Goal: Information Seeking & Learning: Compare options

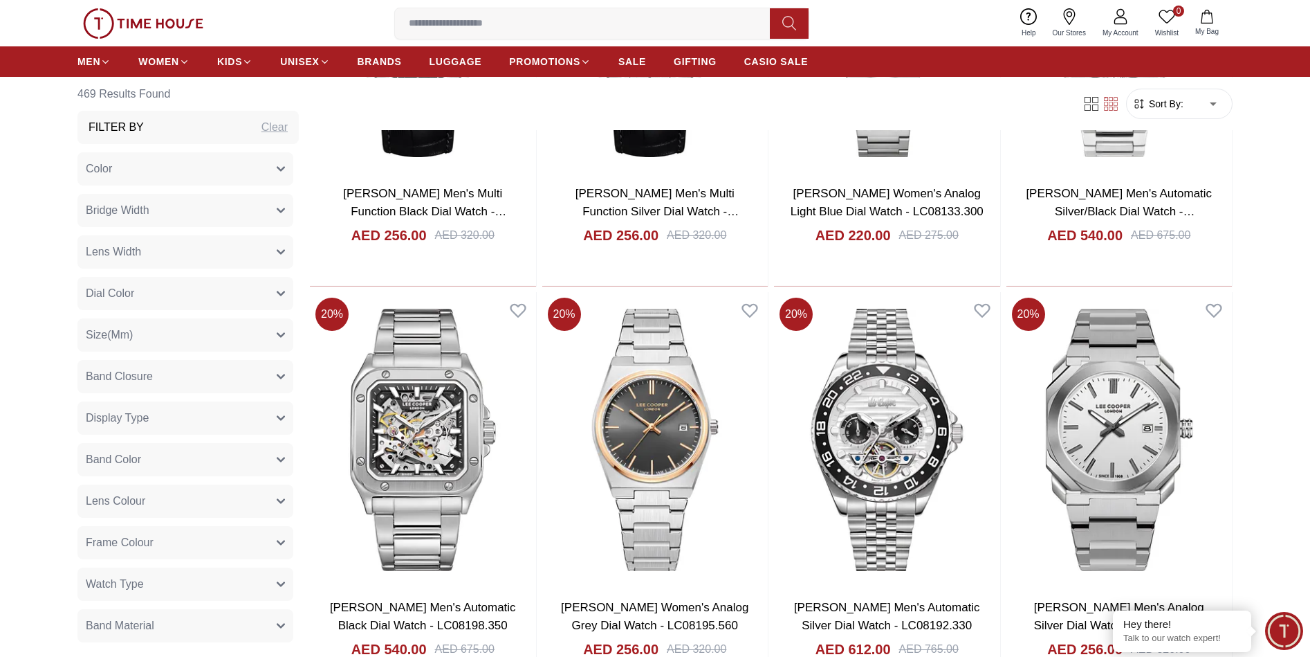
scroll to position [1799, 0]
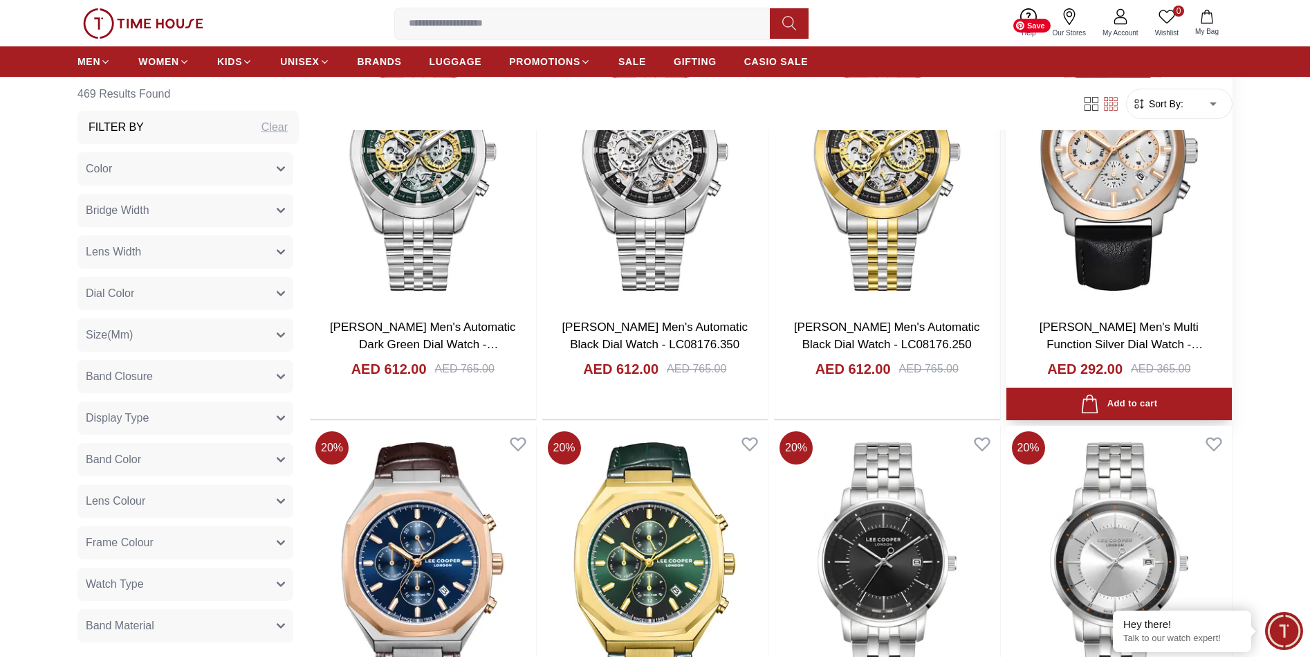
scroll to position [2975, 0]
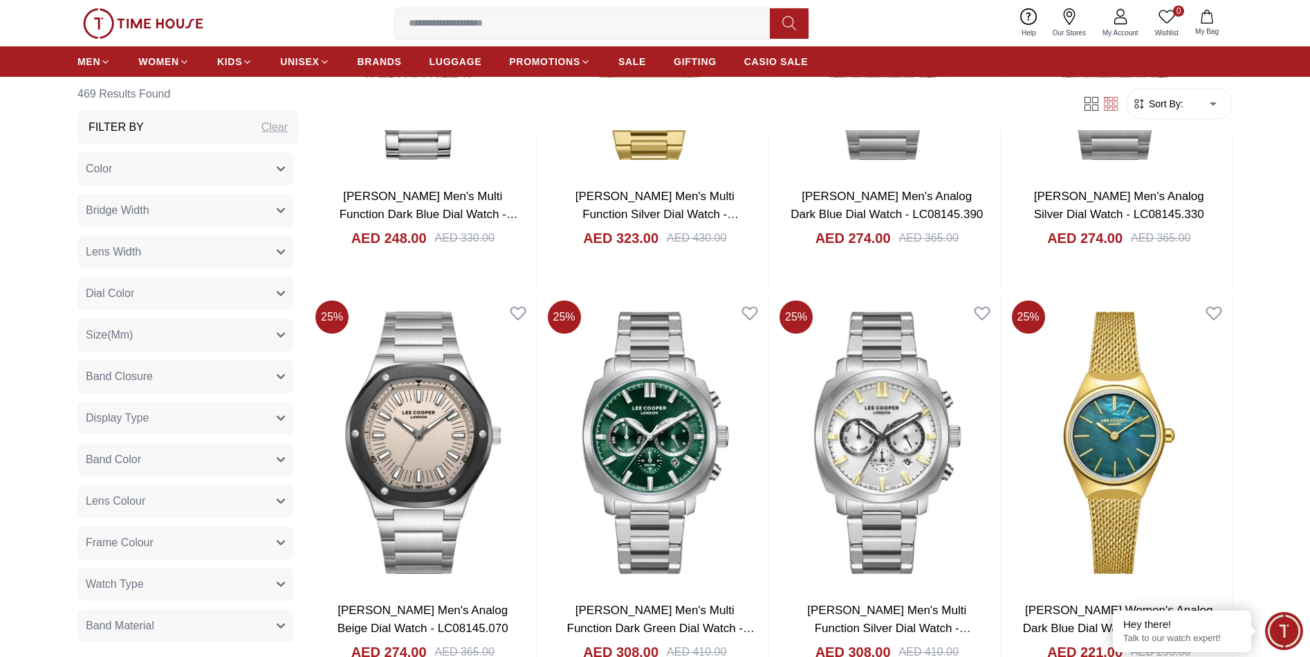
scroll to position [6573, 0]
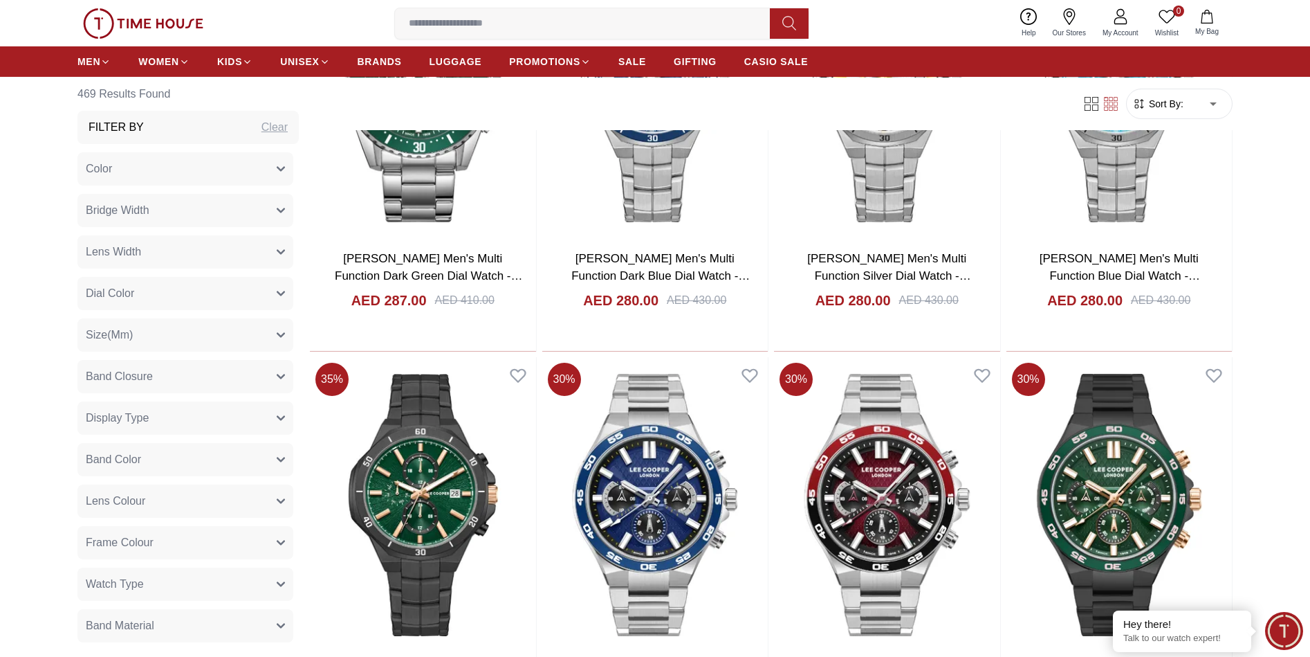
scroll to position [8372, 0]
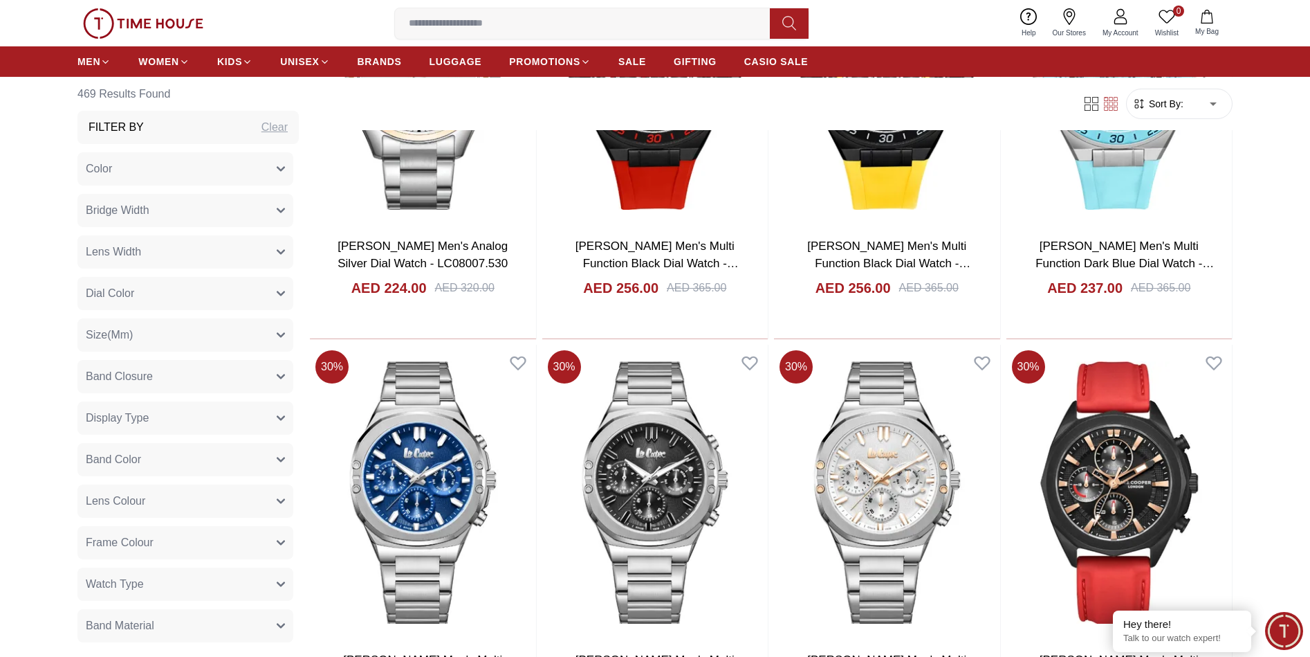
scroll to position [9617, 0]
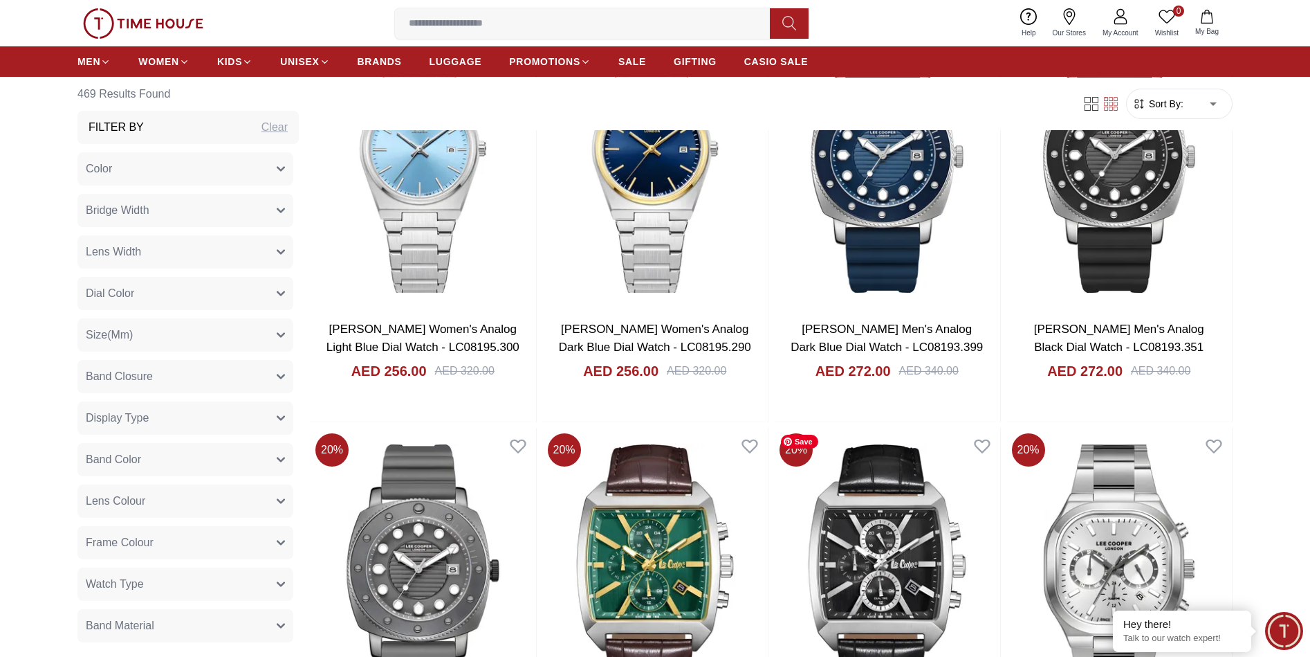
scroll to position [761, 0]
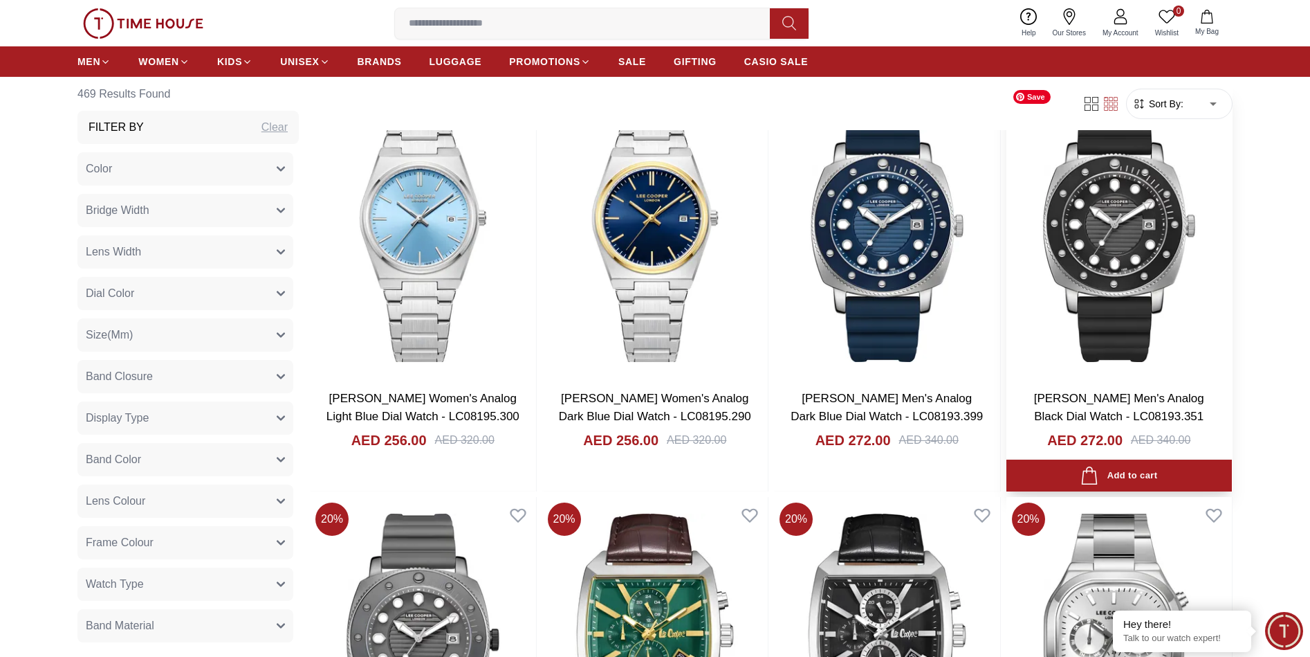
click at [1210, 286] on img at bounding box center [1120, 230] width 226 height 295
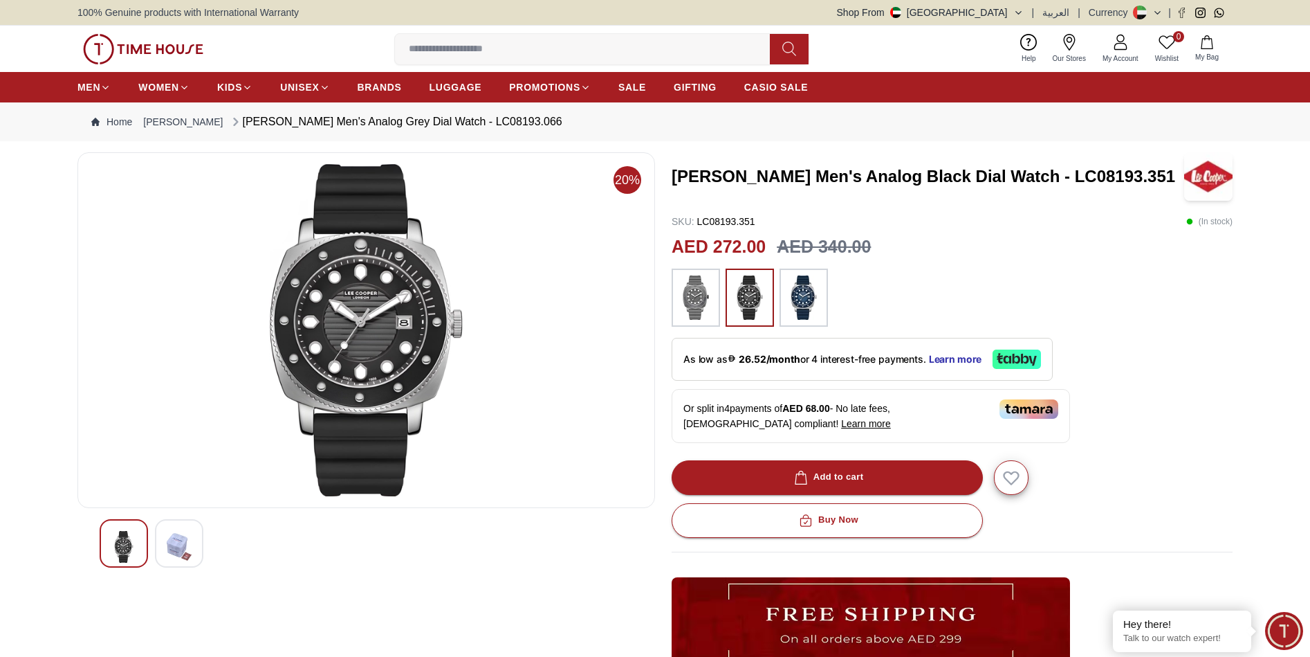
click at [800, 300] on img at bounding box center [804, 297] width 35 height 44
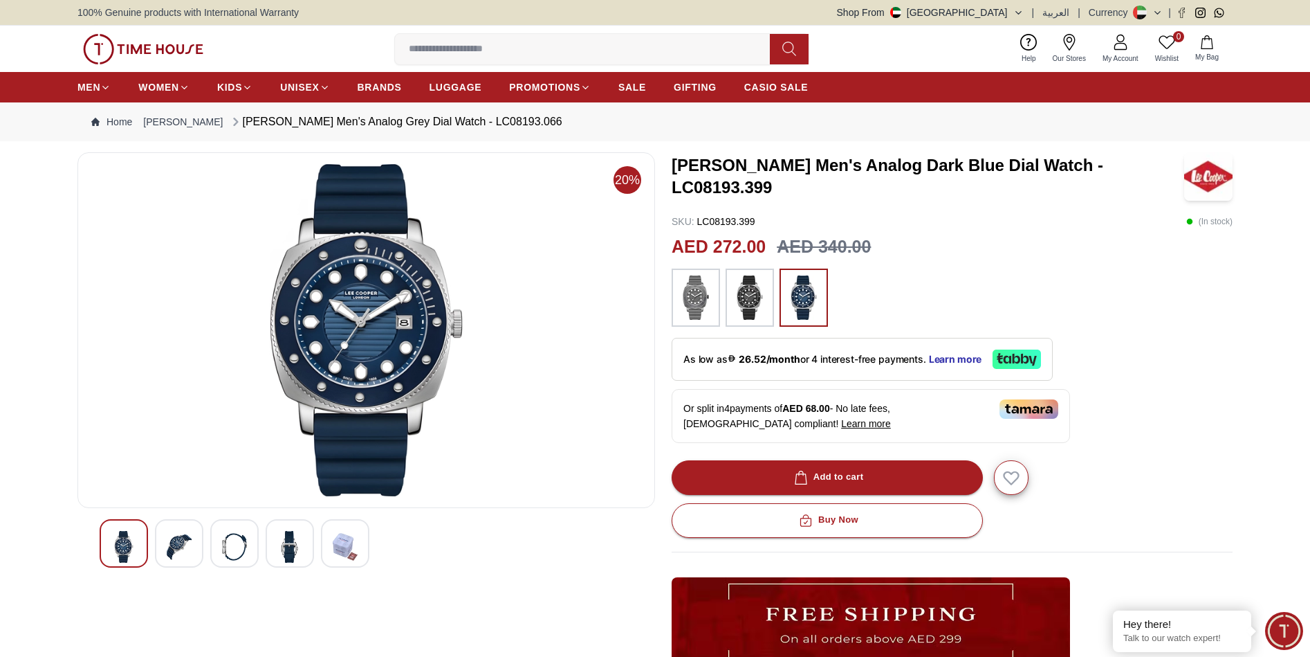
click at [176, 542] on img at bounding box center [179, 547] width 25 height 32
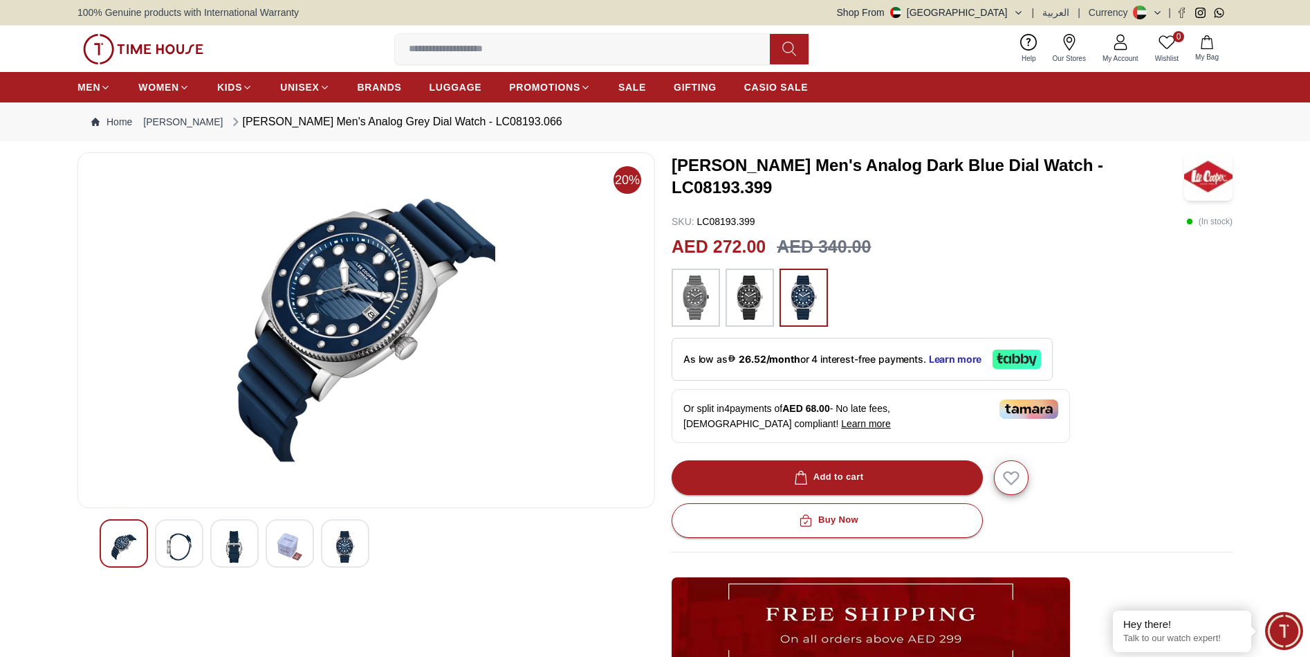
click at [230, 539] on img at bounding box center [234, 547] width 25 height 32
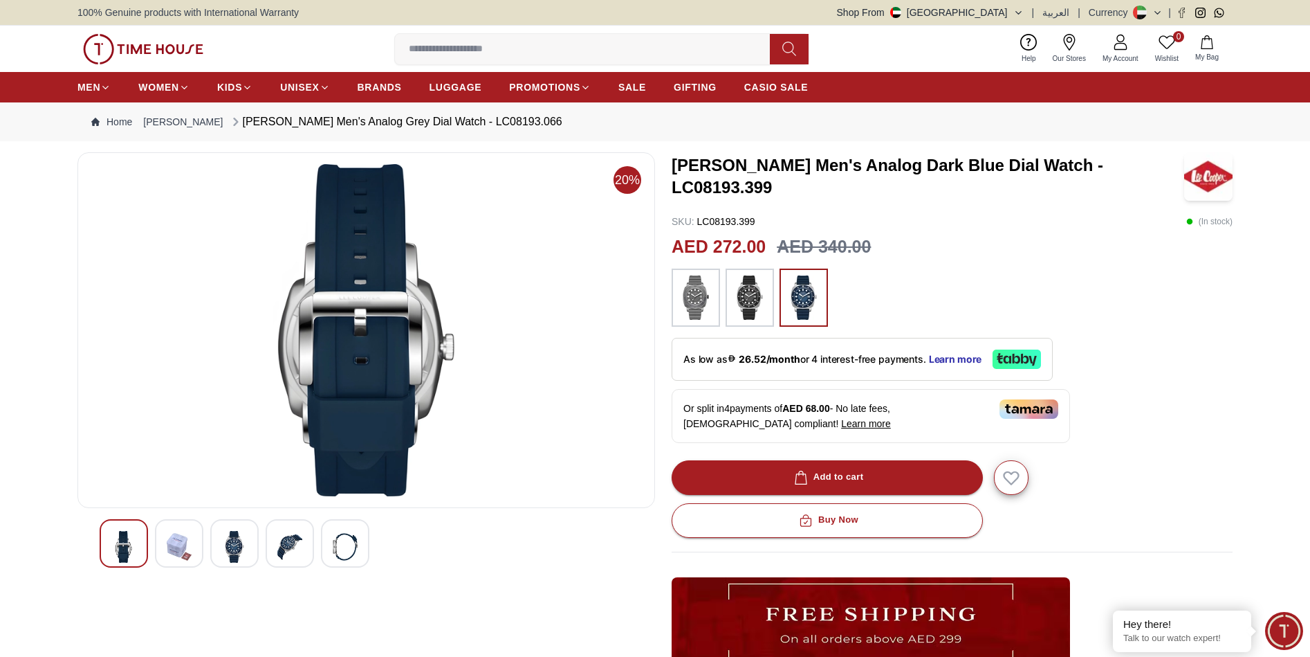
click at [282, 552] on img at bounding box center [289, 547] width 25 height 32
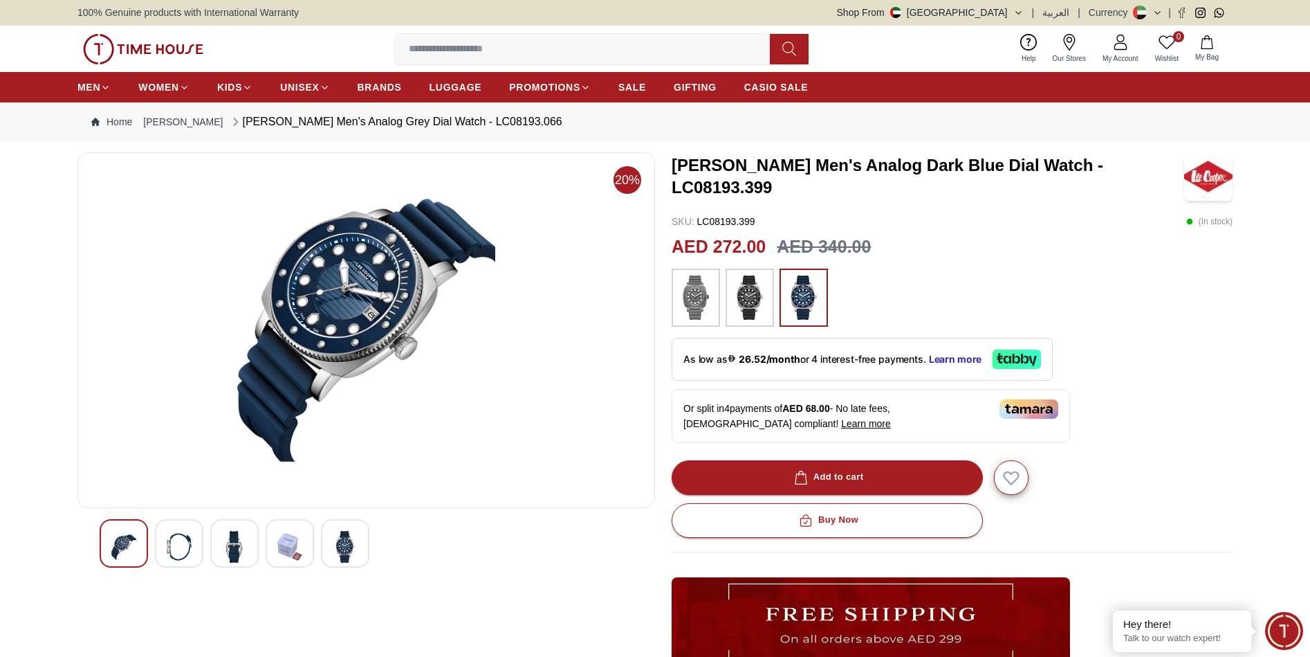
click at [345, 556] on img at bounding box center [345, 547] width 25 height 32
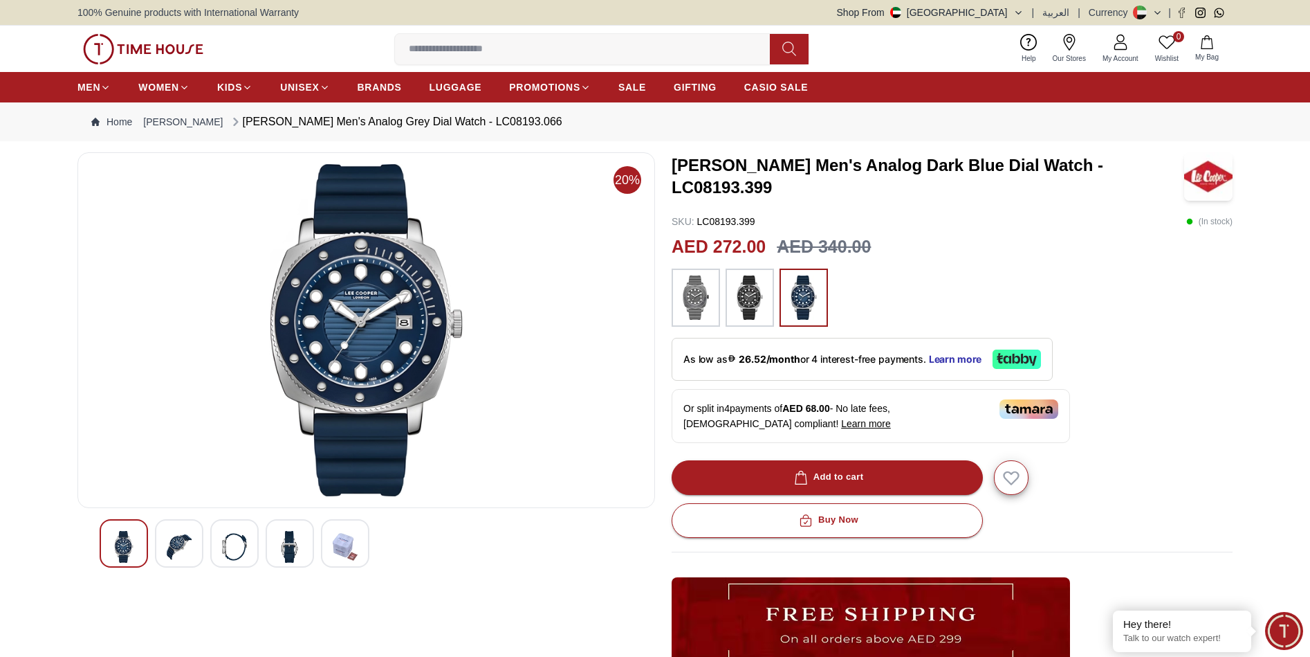
click at [703, 293] on img at bounding box center [696, 297] width 35 height 44
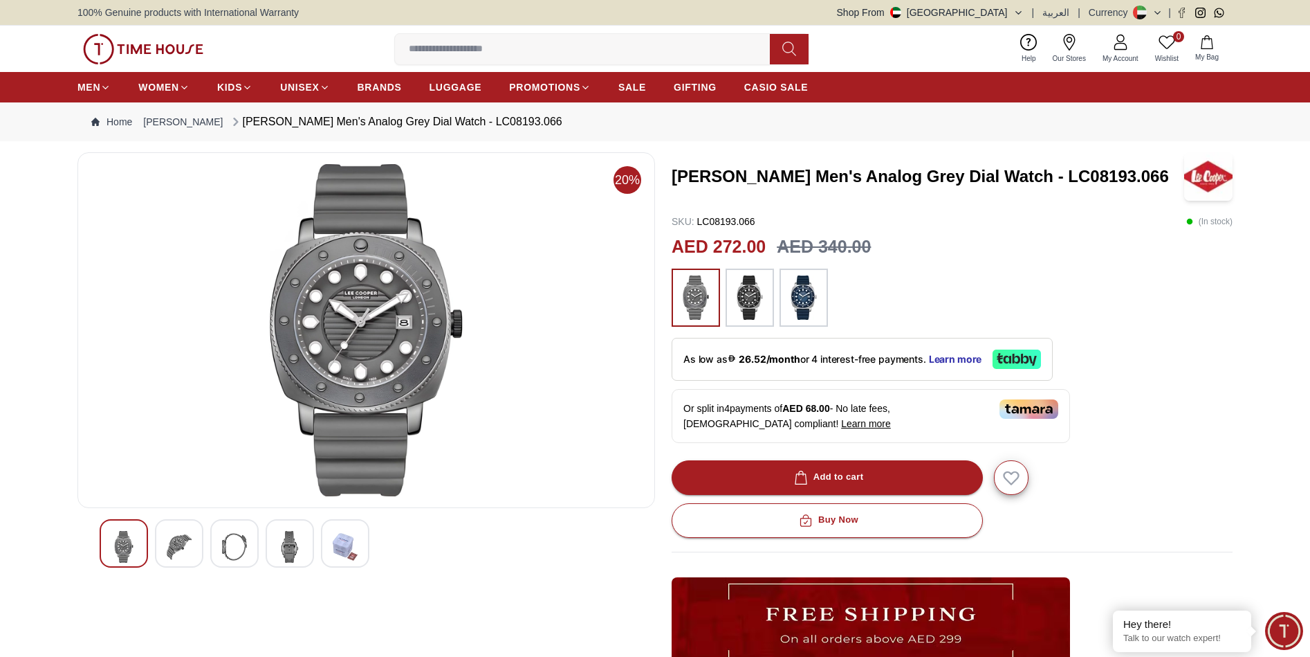
click at [182, 538] on img at bounding box center [179, 547] width 25 height 32
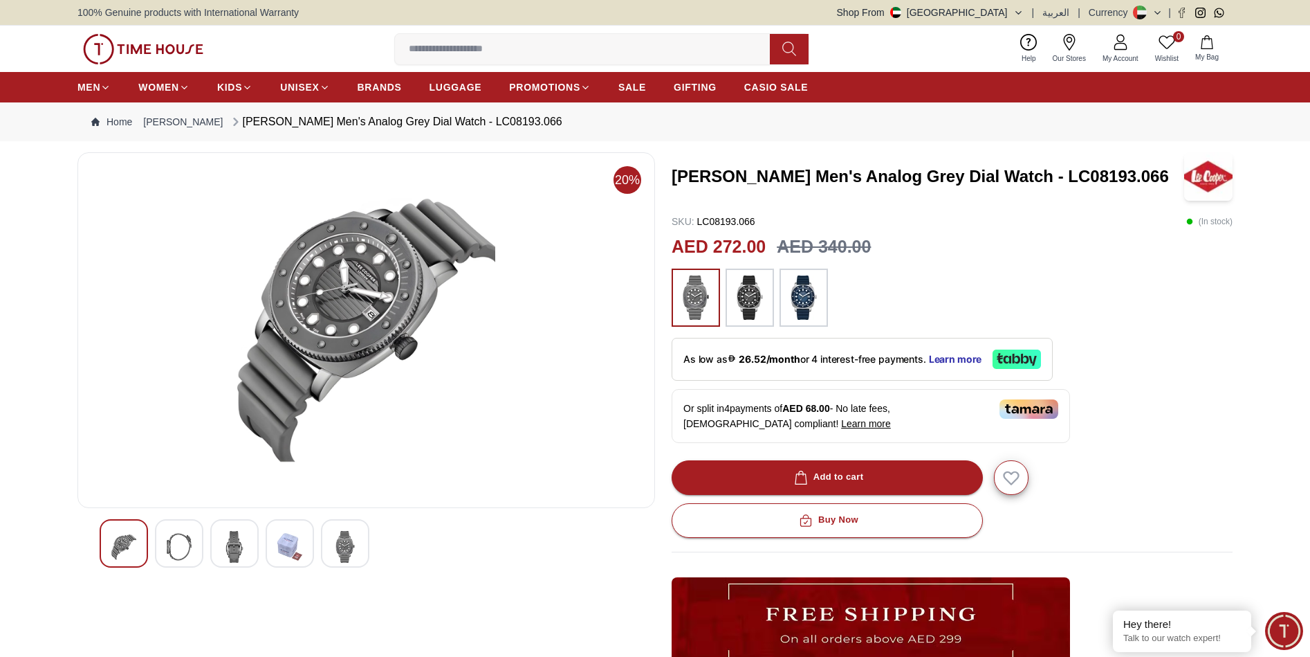
click at [237, 538] on img at bounding box center [234, 547] width 25 height 32
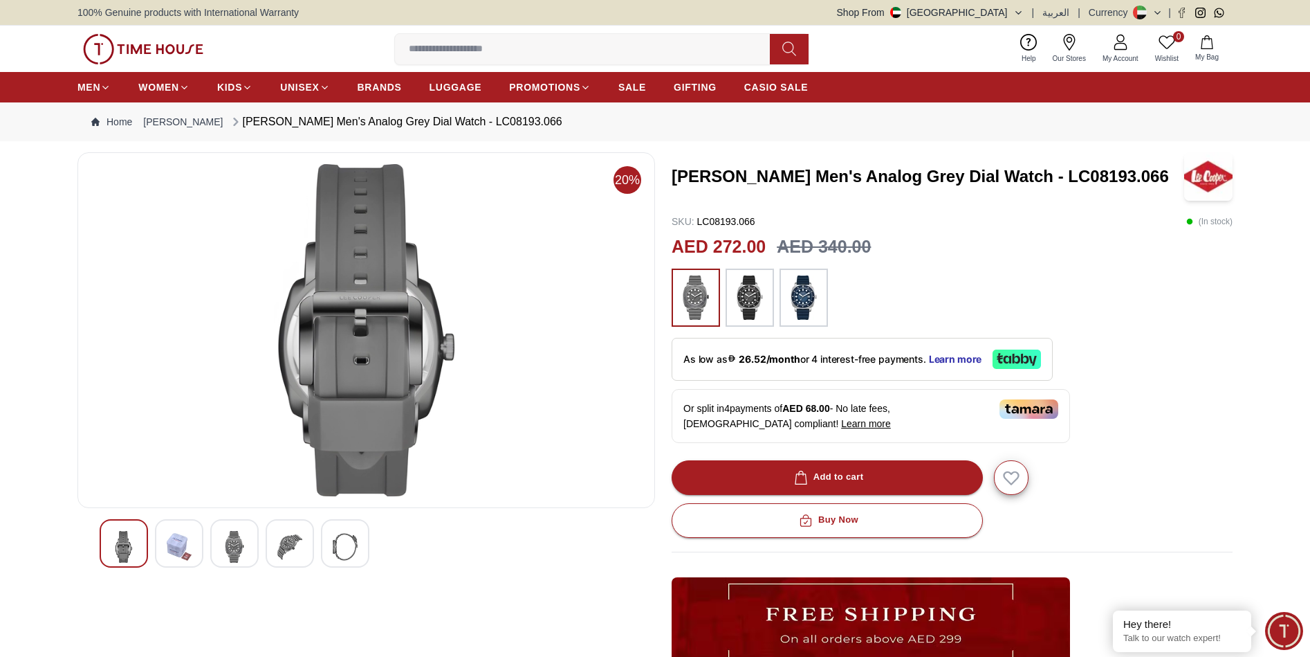
click at [277, 551] on img at bounding box center [289, 547] width 25 height 32
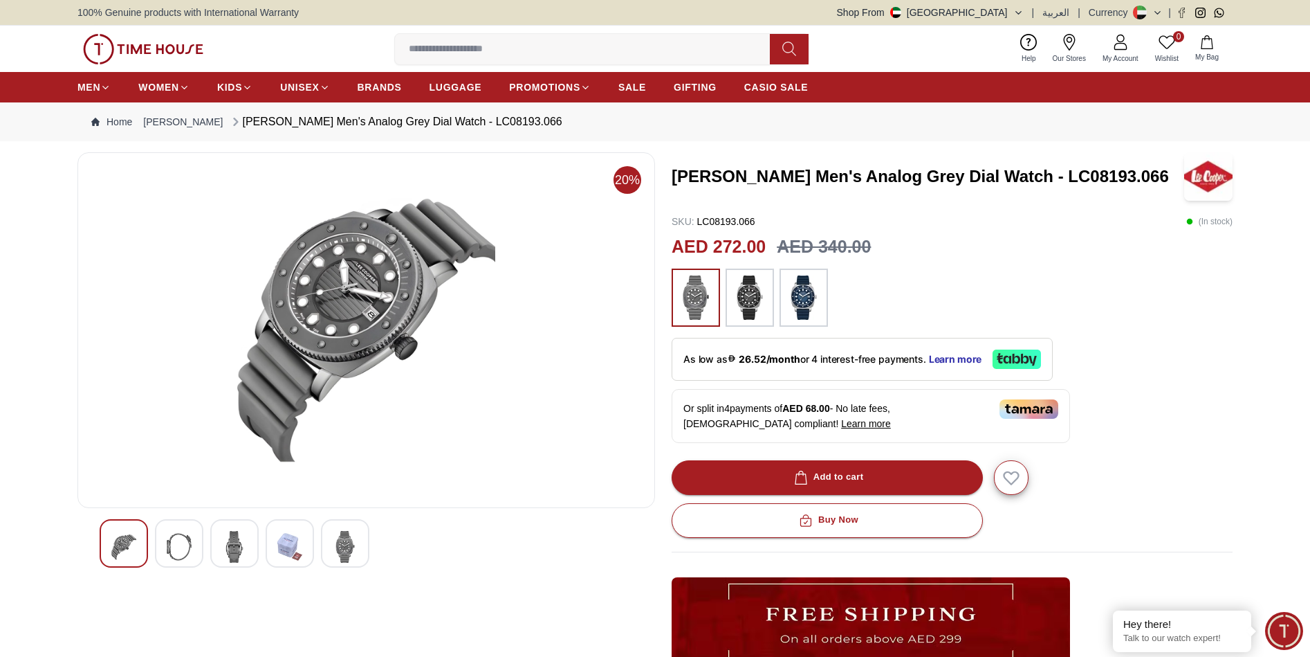
click at [347, 545] on img at bounding box center [345, 547] width 25 height 32
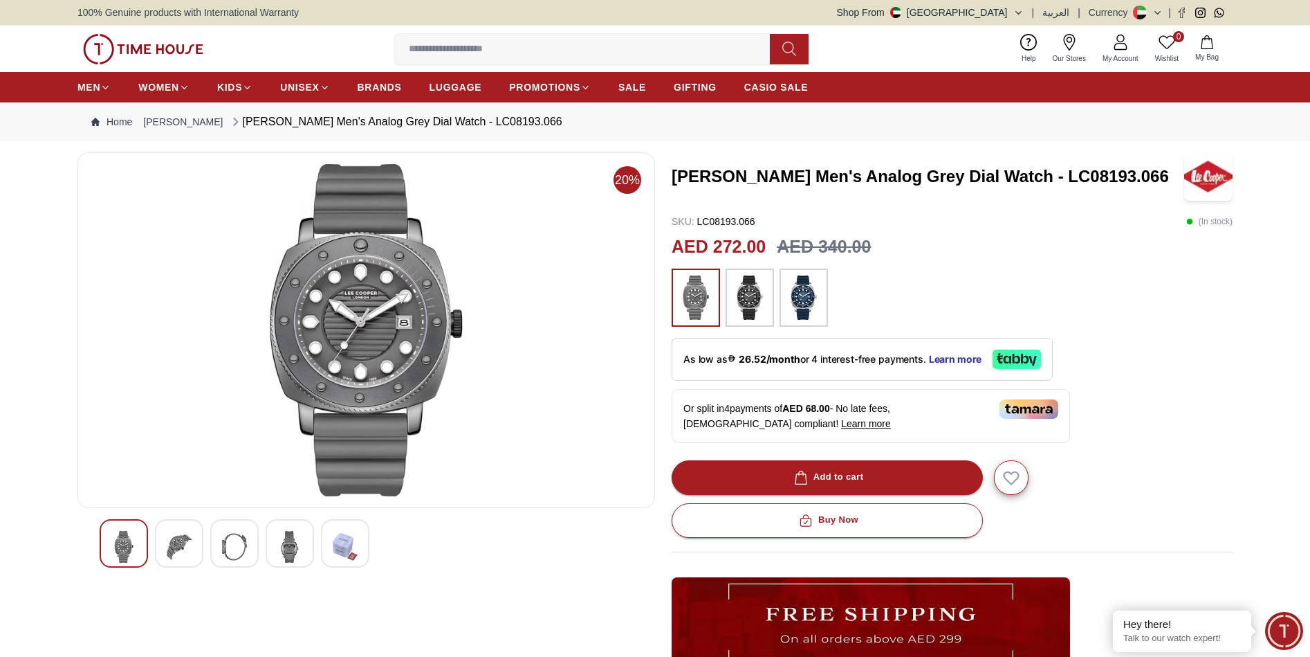
click at [751, 295] on img at bounding box center [750, 297] width 35 height 44
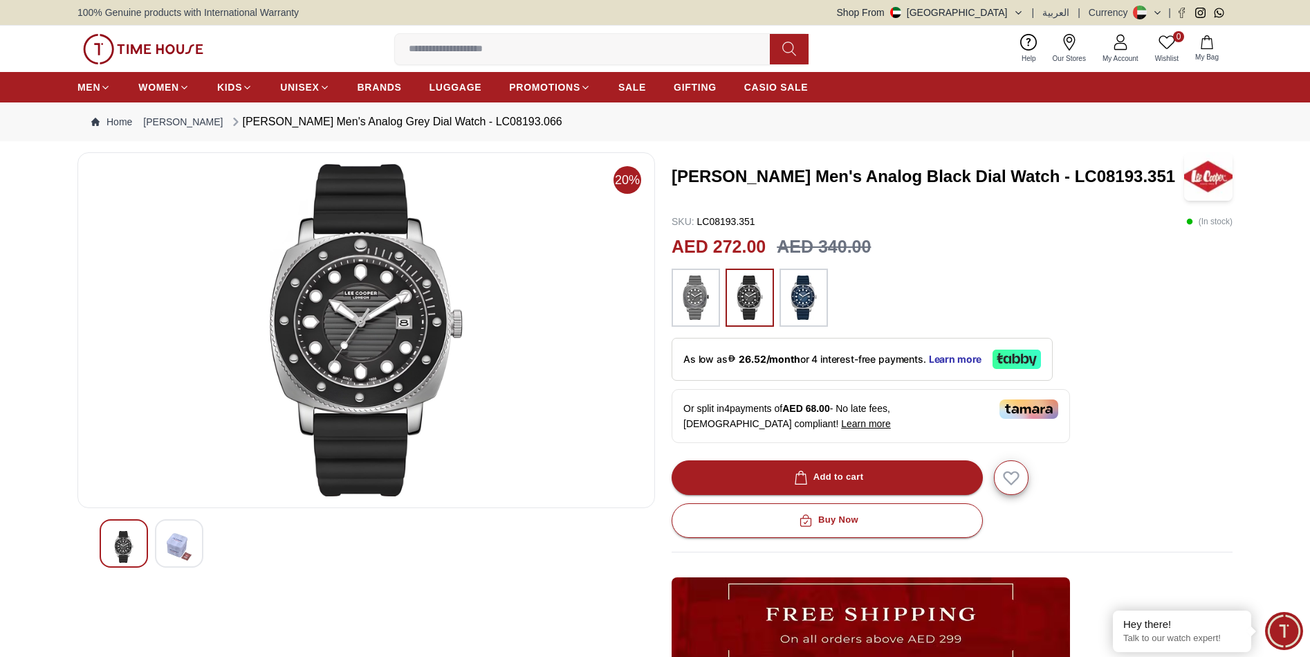
click at [808, 300] on img at bounding box center [804, 297] width 35 height 44
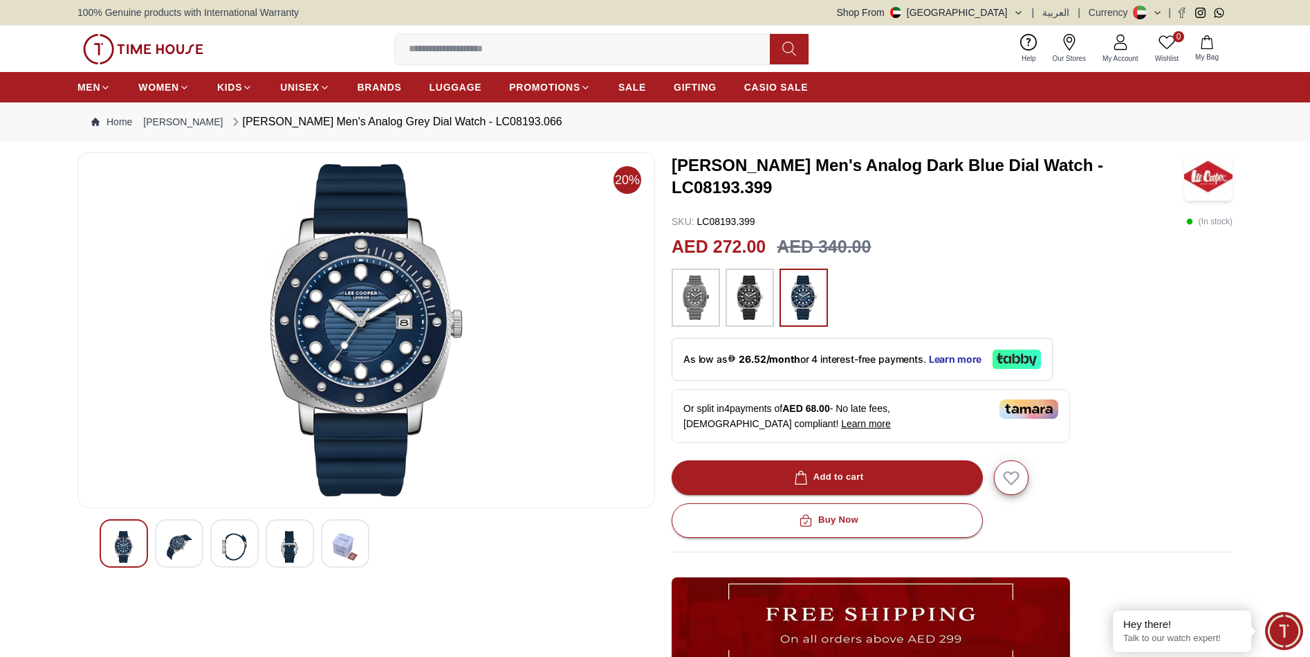
click at [756, 300] on img at bounding box center [750, 297] width 35 height 44
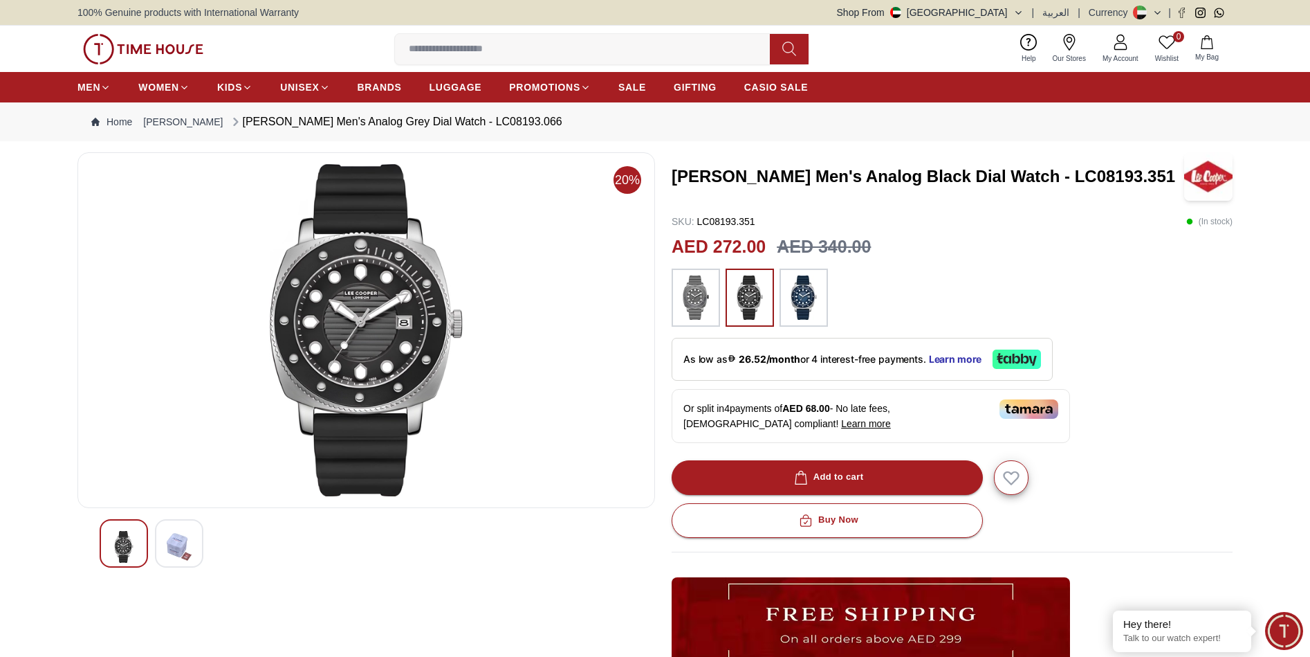
click at [172, 545] on img at bounding box center [179, 547] width 25 height 32
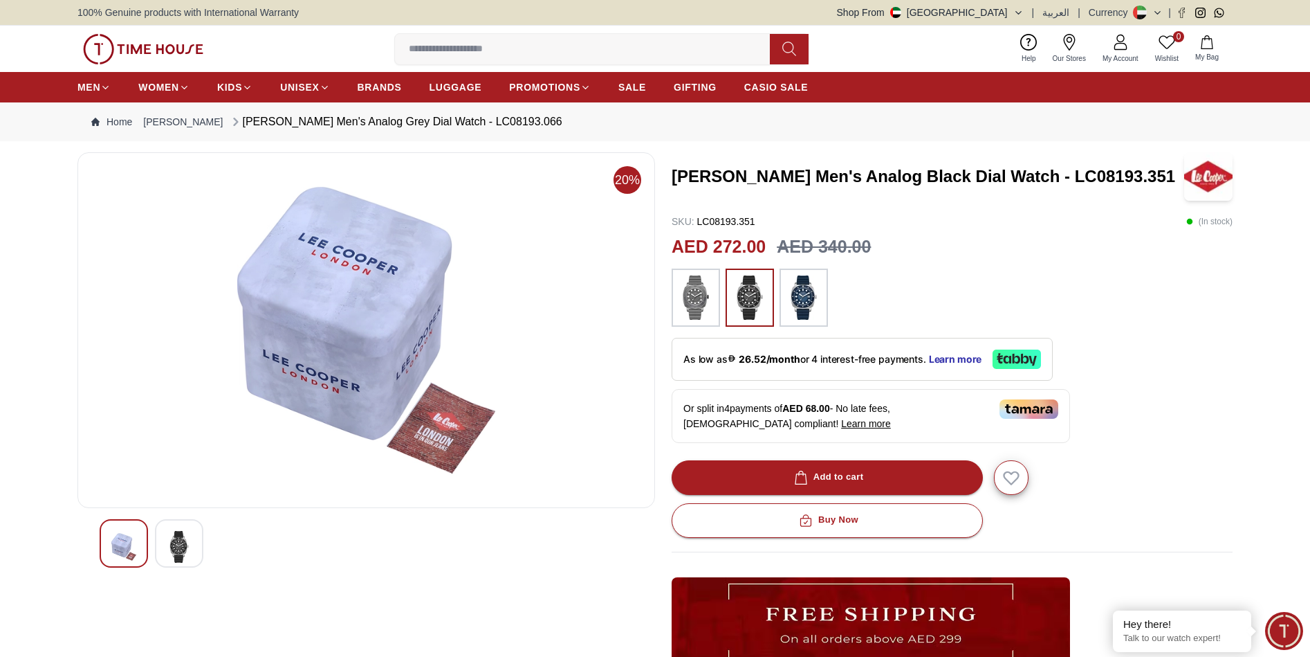
click at [114, 556] on img at bounding box center [123, 547] width 25 height 32
click at [173, 546] on img at bounding box center [179, 547] width 25 height 32
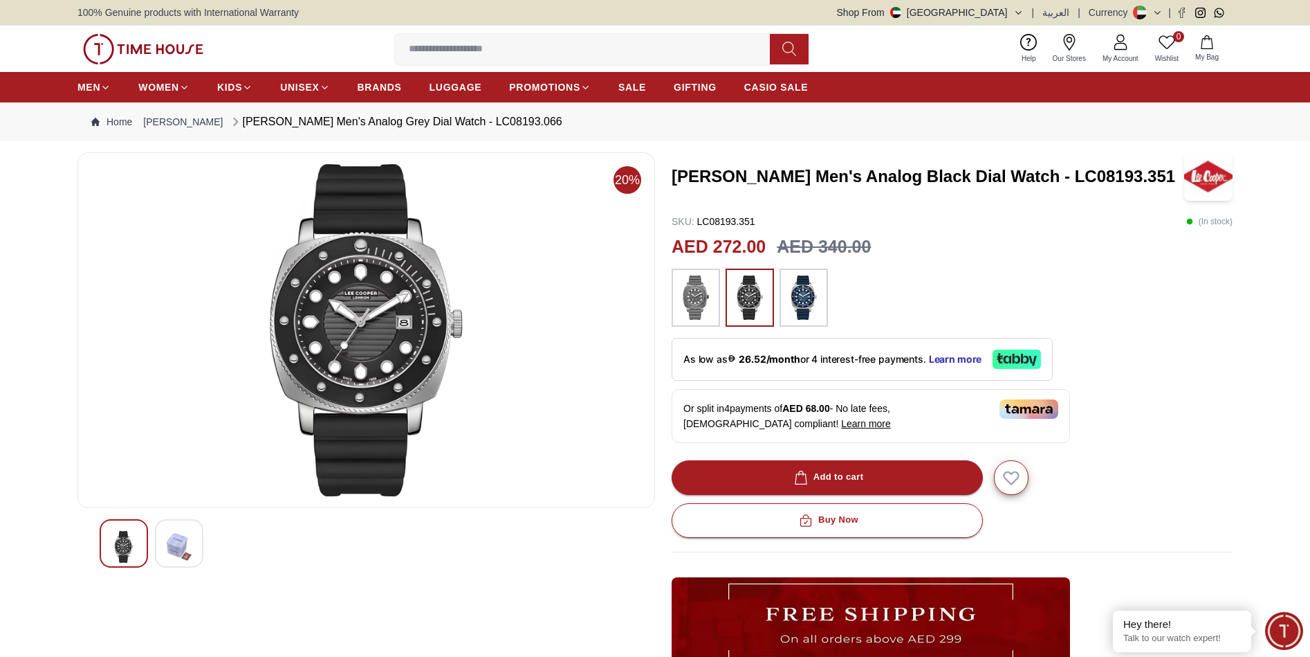
click at [818, 284] on img at bounding box center [804, 297] width 35 height 44
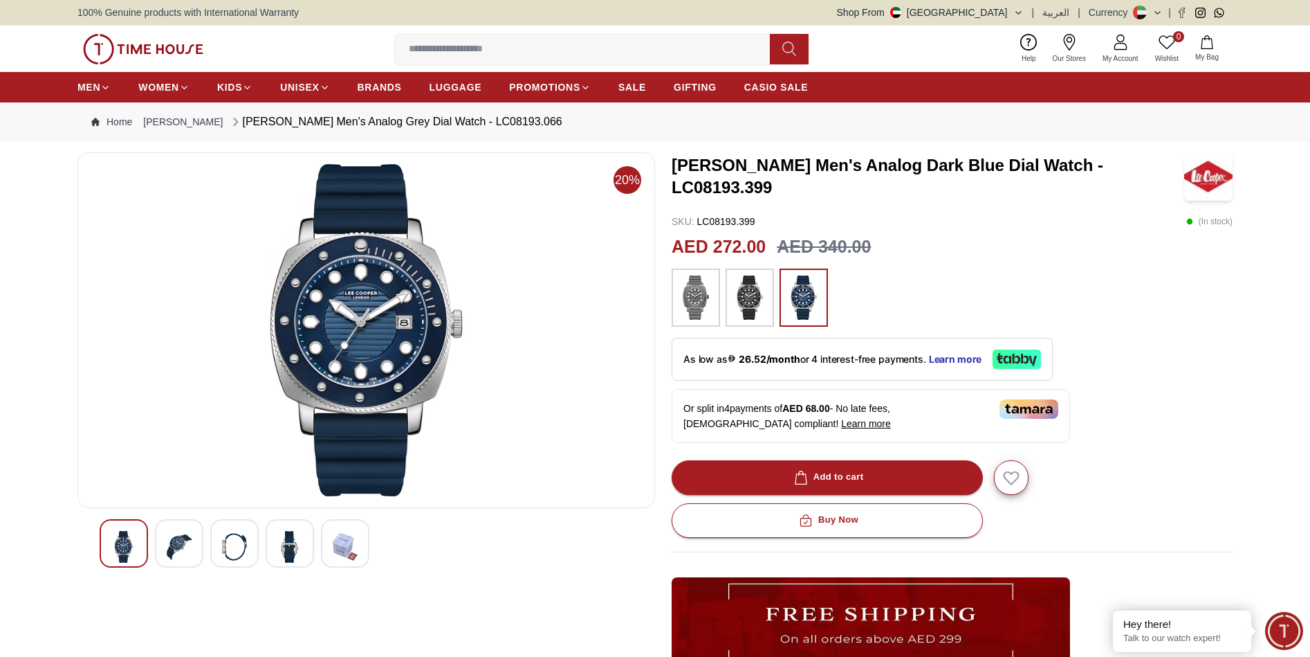
click at [188, 524] on div at bounding box center [179, 543] width 48 height 48
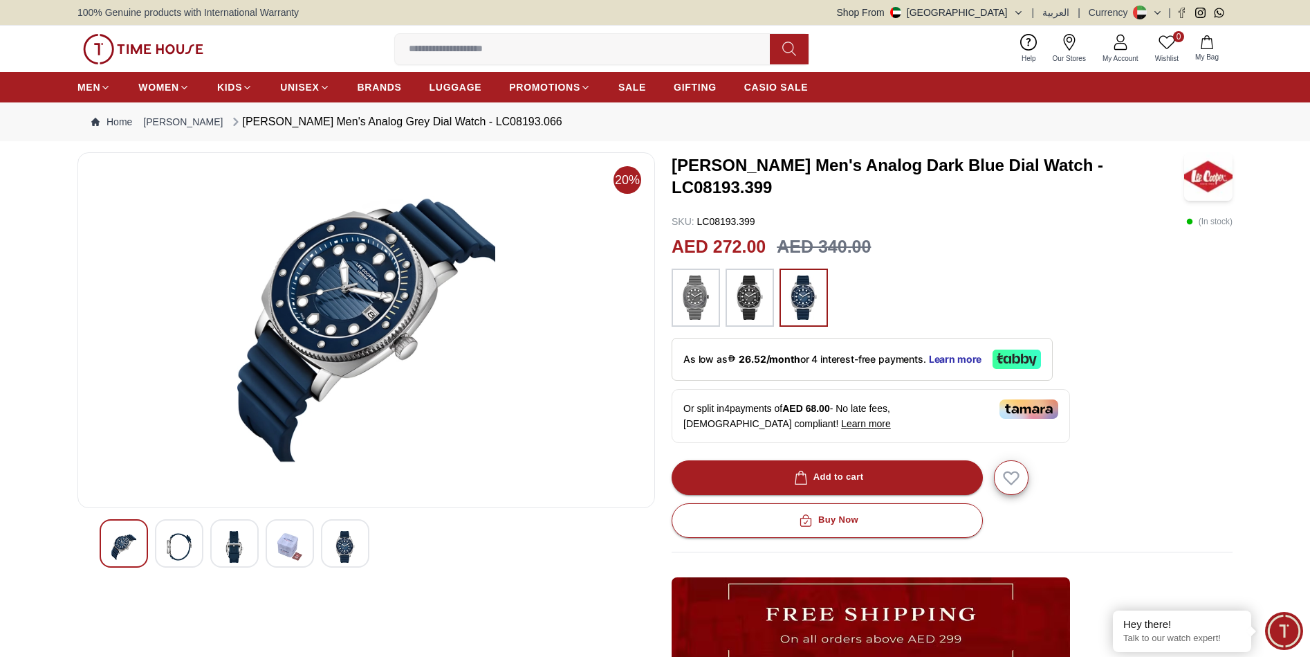
click at [244, 553] on img at bounding box center [234, 547] width 25 height 32
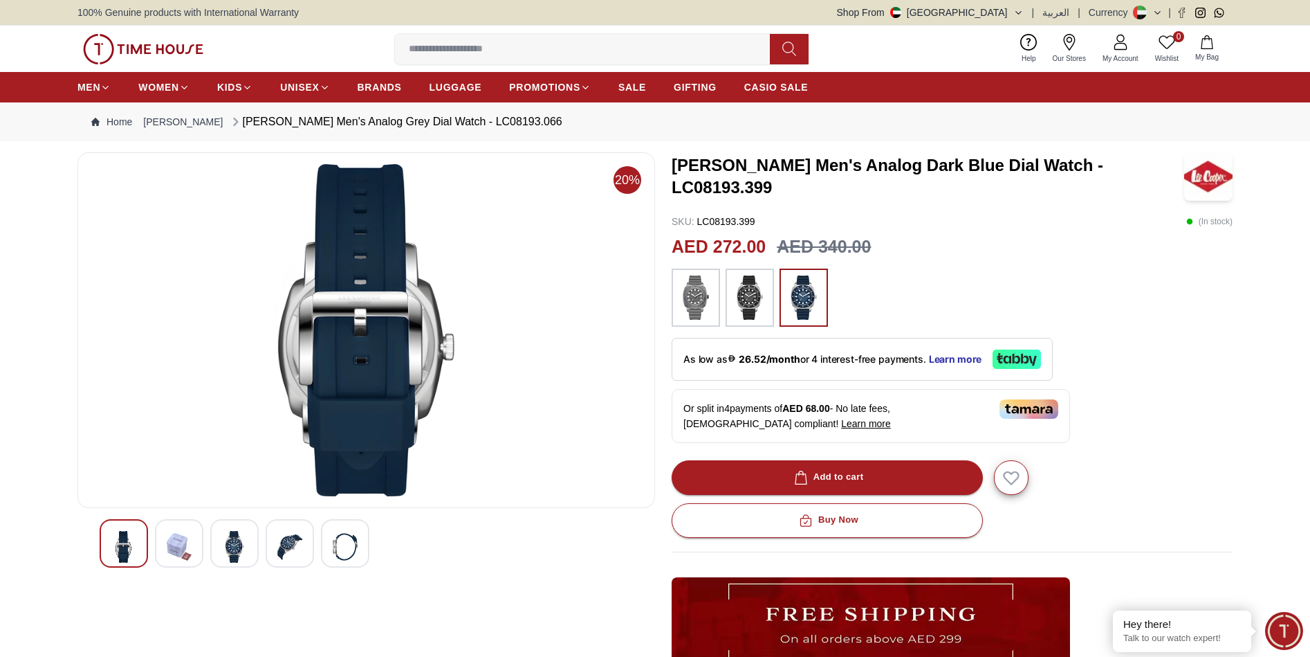
click at [271, 542] on div at bounding box center [290, 543] width 48 height 48
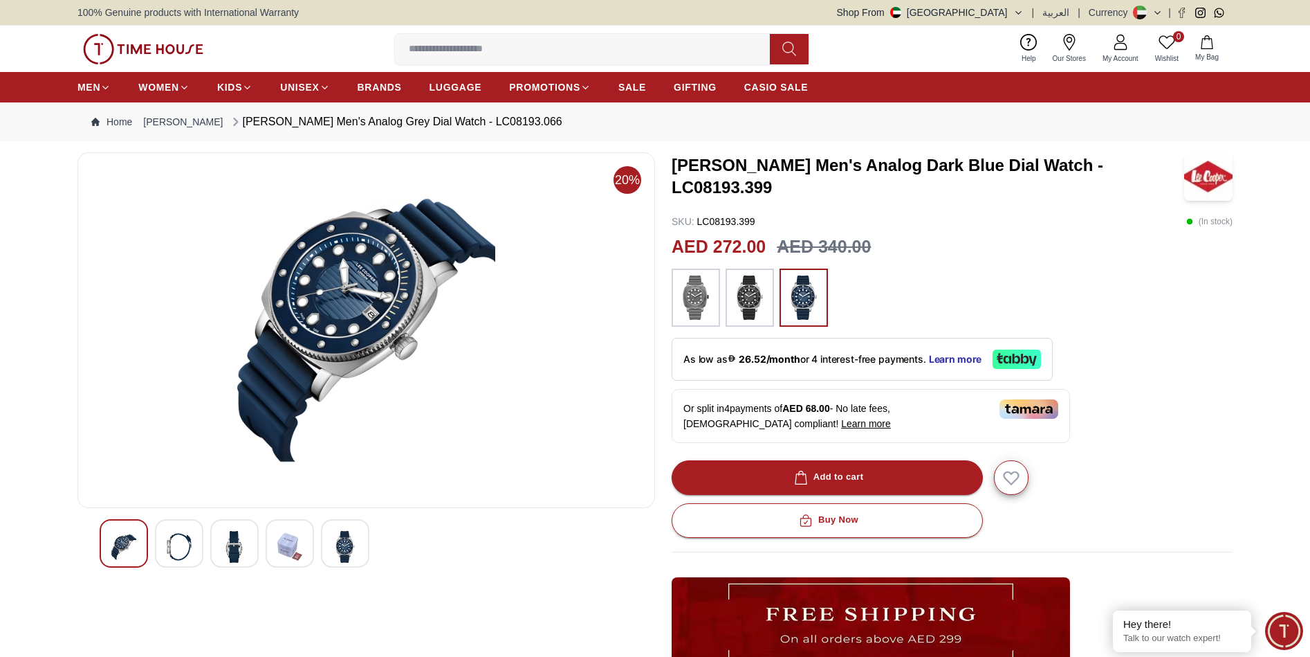
click at [340, 550] on img at bounding box center [345, 547] width 25 height 32
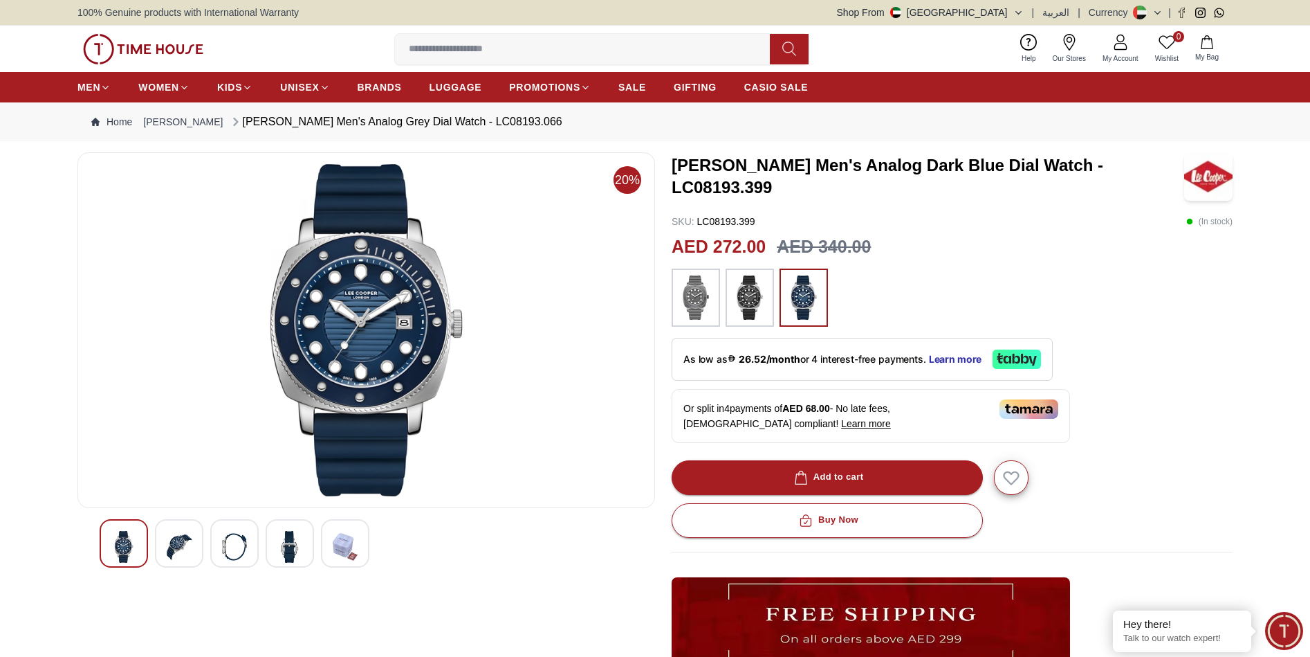
click at [699, 293] on img at bounding box center [696, 297] width 35 height 44
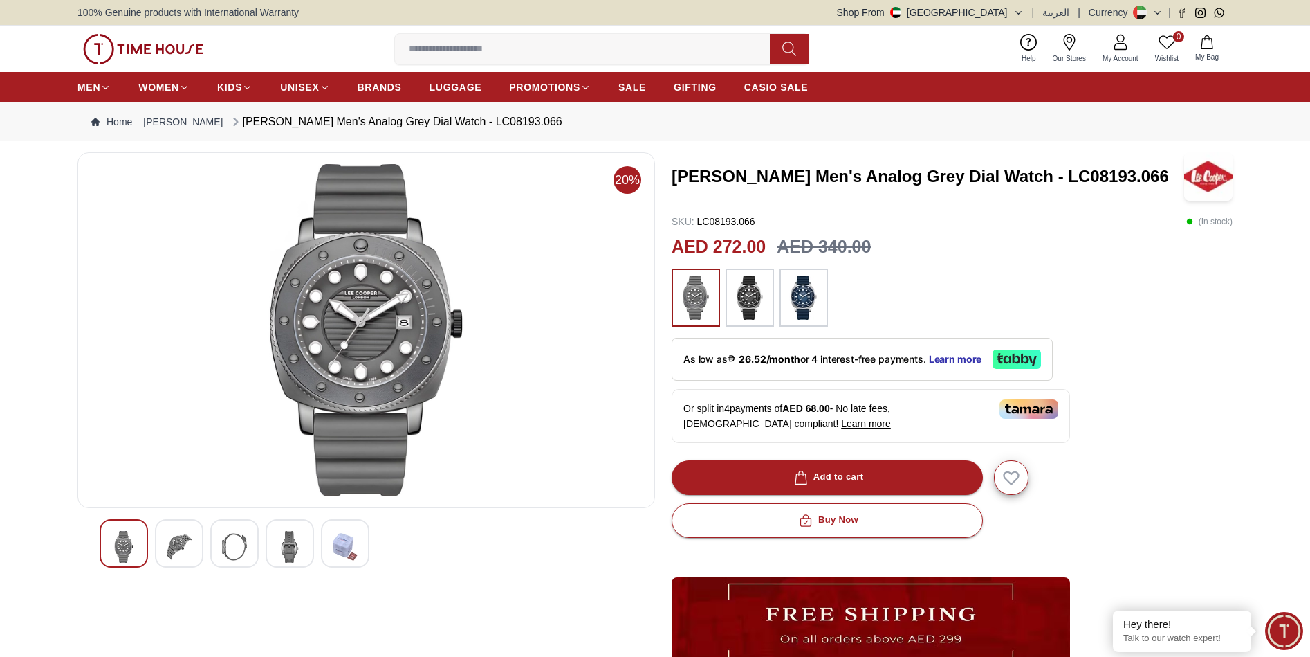
click at [162, 547] on div at bounding box center [179, 543] width 48 height 48
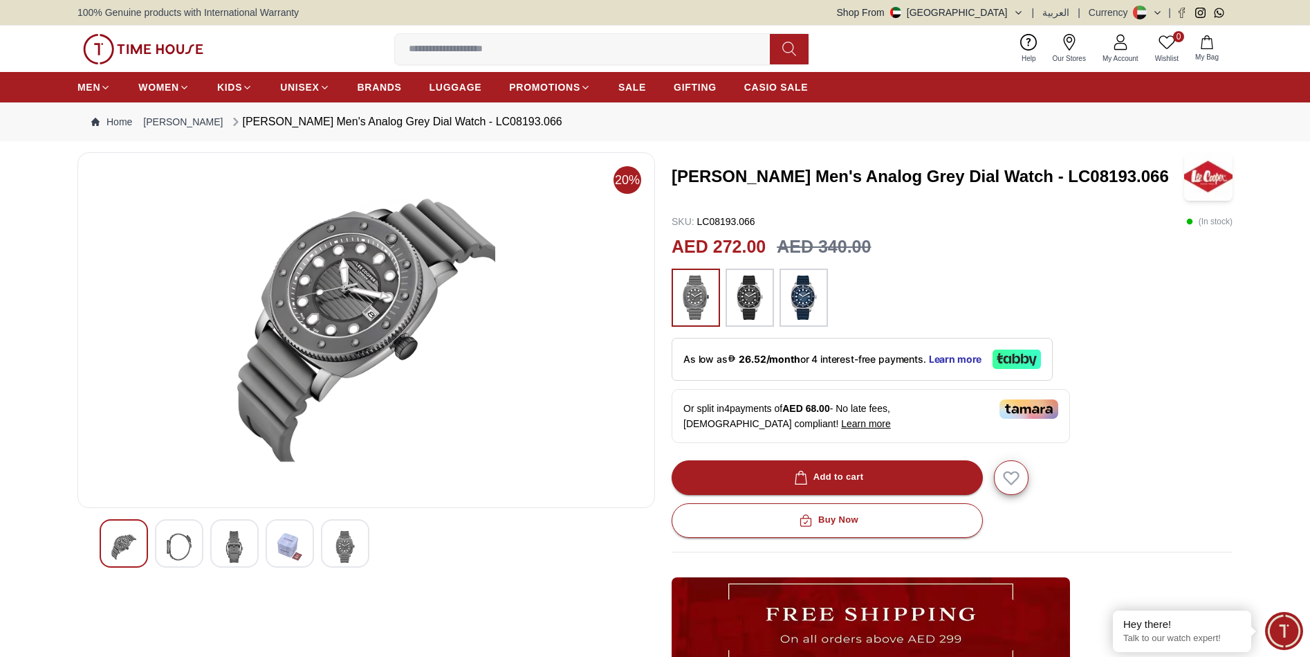
click at [226, 554] on img at bounding box center [234, 547] width 25 height 32
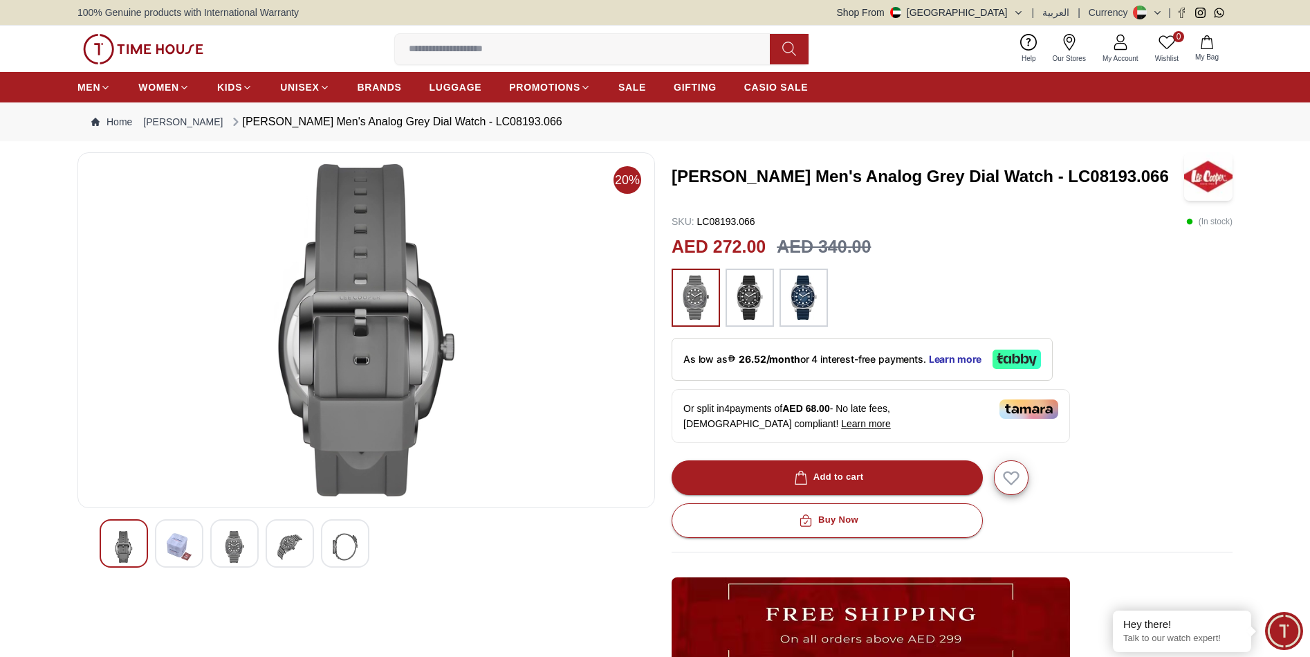
click at [290, 547] on img at bounding box center [289, 547] width 25 height 32
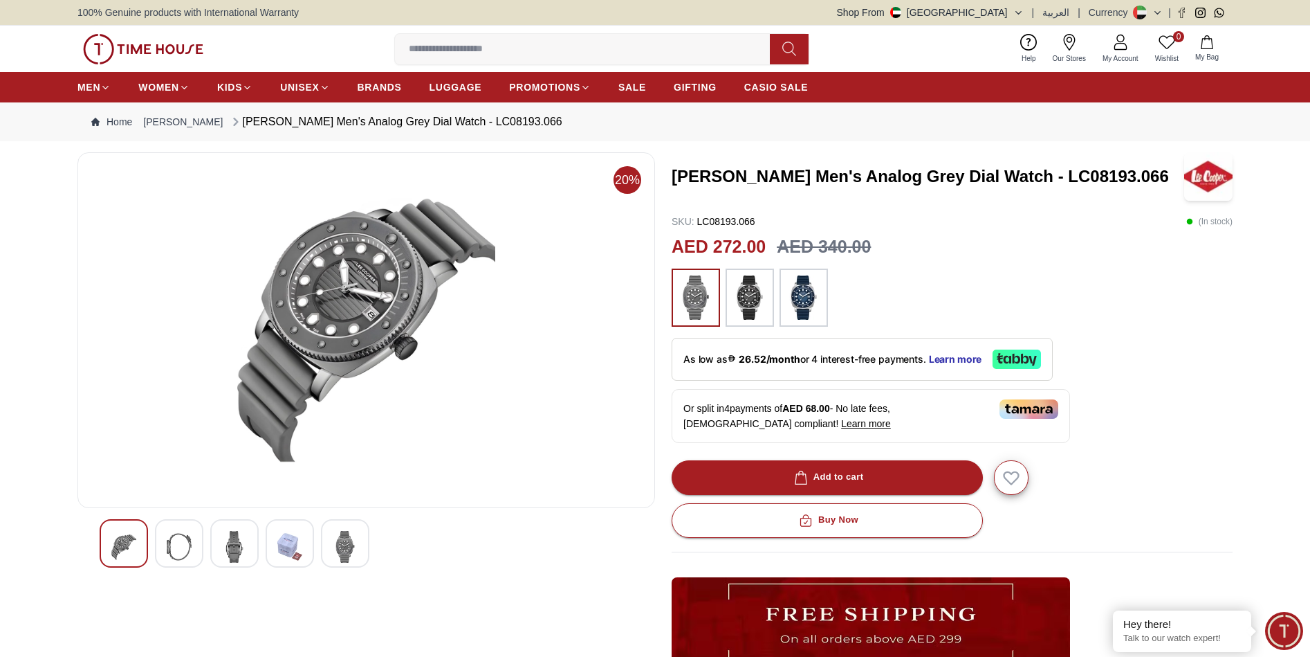
click at [250, 547] on div at bounding box center [234, 543] width 48 height 48
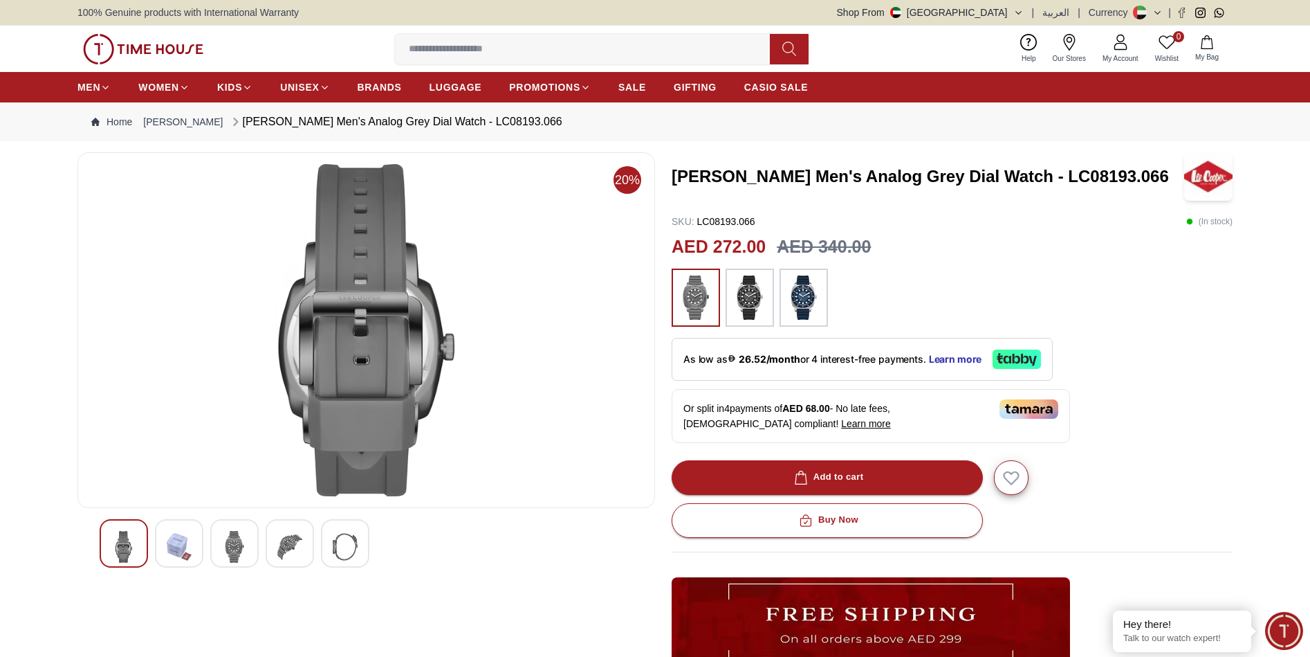
click at [132, 547] on img at bounding box center [123, 547] width 25 height 32
click at [224, 547] on img at bounding box center [234, 547] width 25 height 32
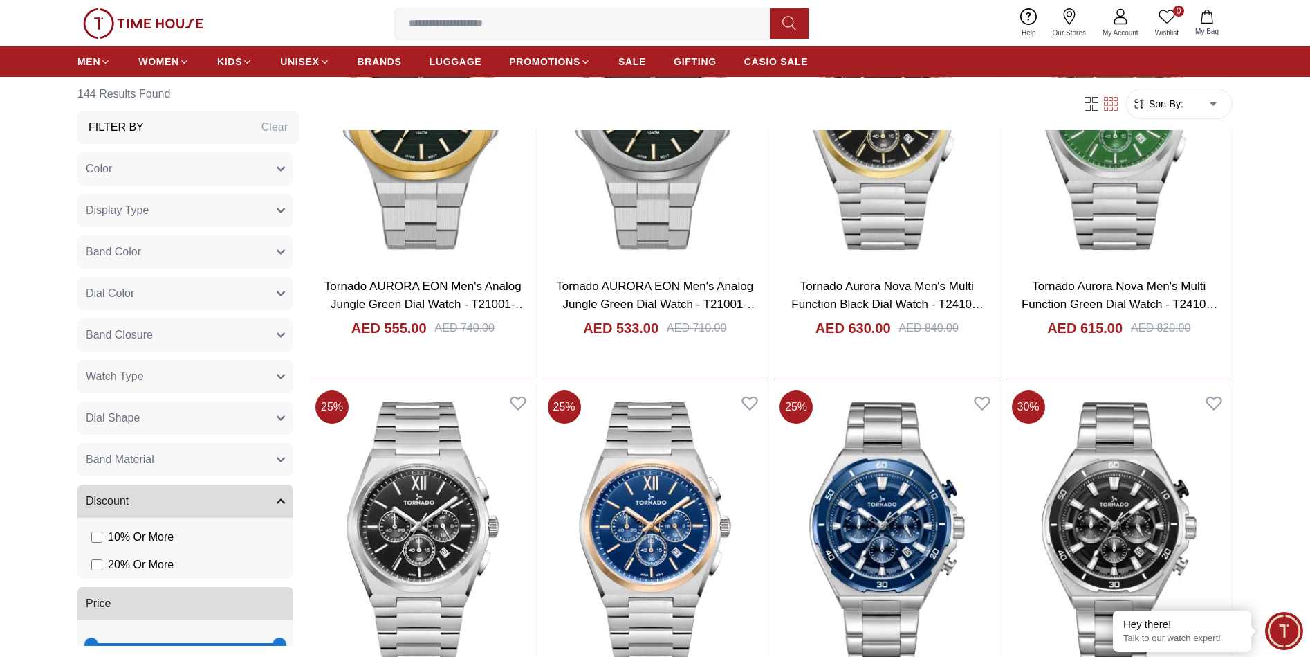
scroll to position [2145, 0]
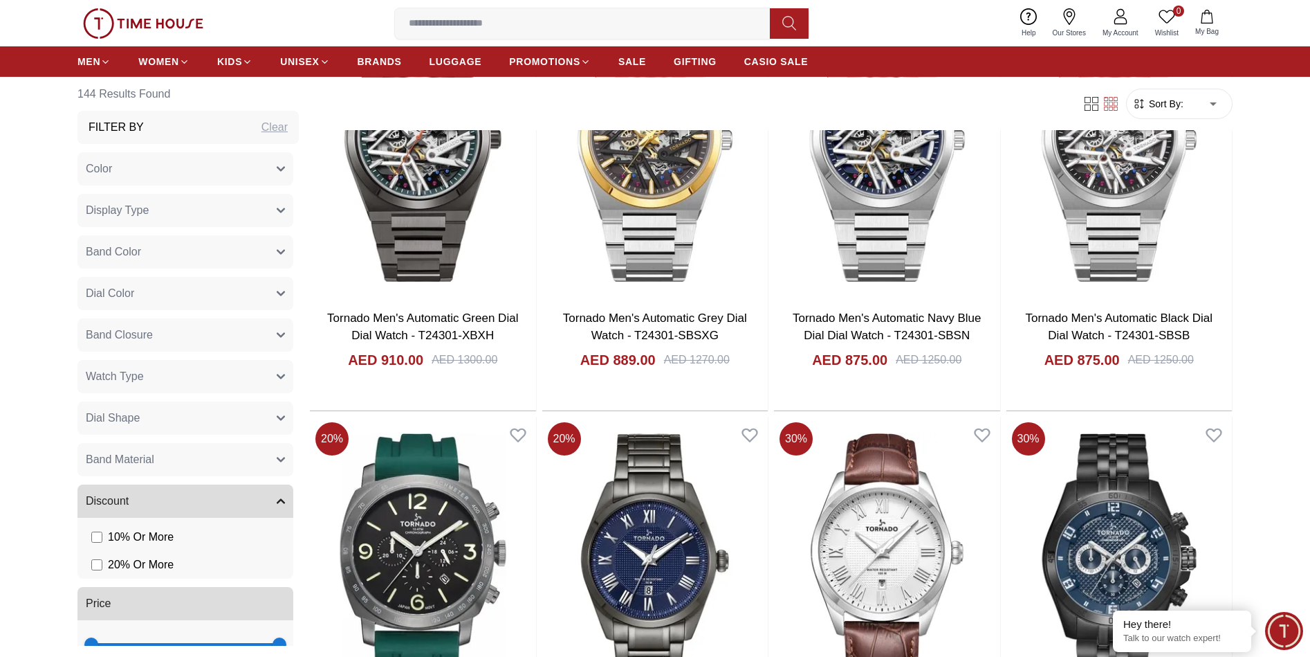
scroll to position [4428, 0]
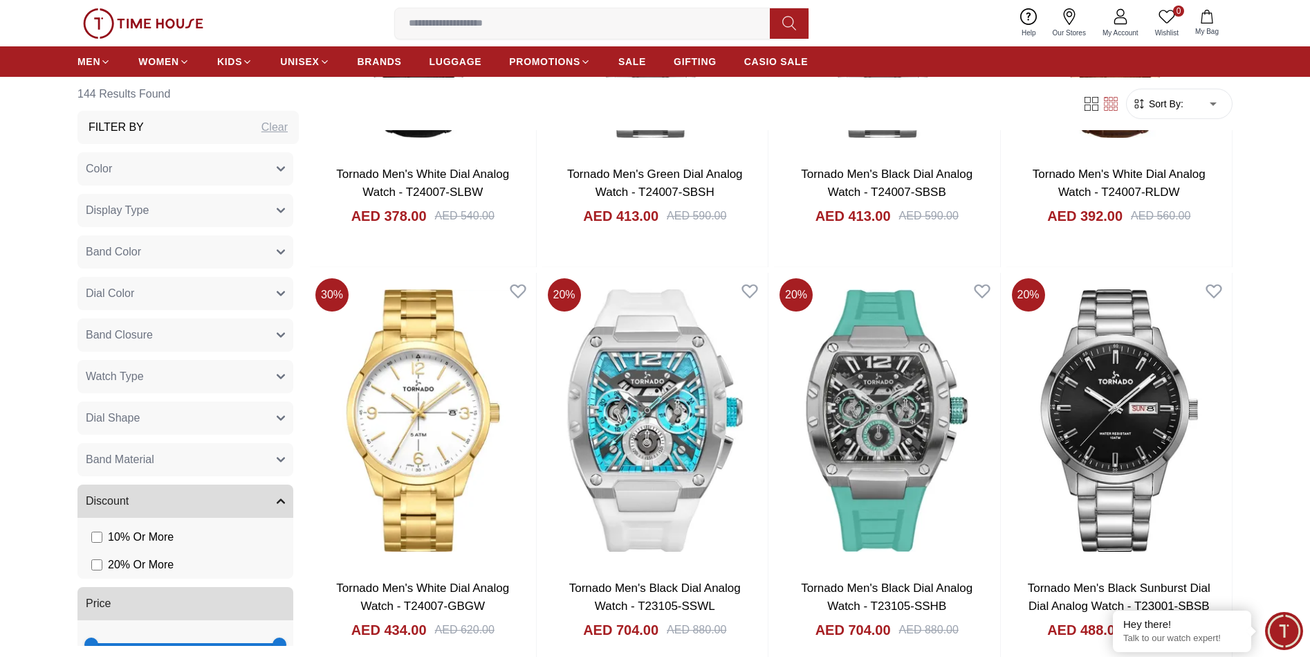
scroll to position [5950, 0]
